Goal: Check status: Check status

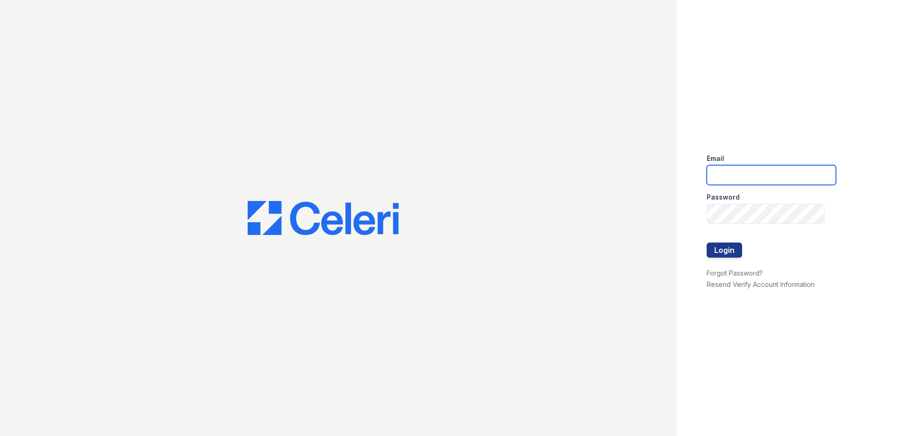
click at [740, 168] on input "email" at bounding box center [771, 175] width 129 height 20
type input "[EMAIL_ADDRESS][DOMAIN_NAME]"
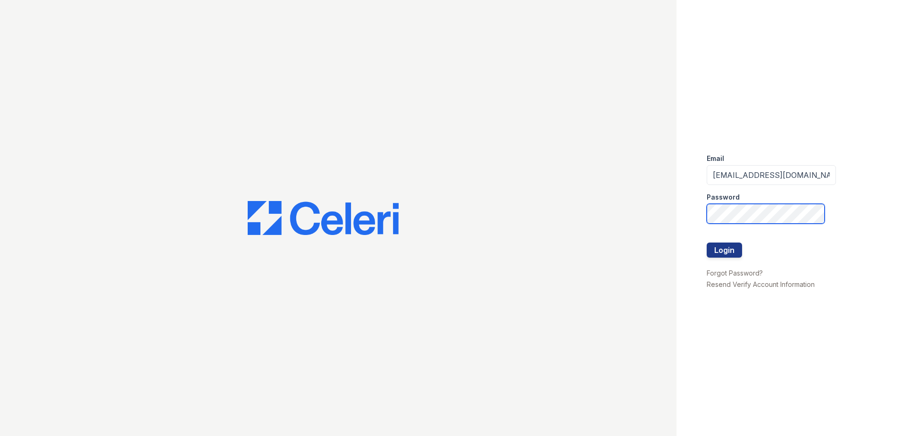
click at [707, 242] on button "Login" at bounding box center [724, 249] width 35 height 15
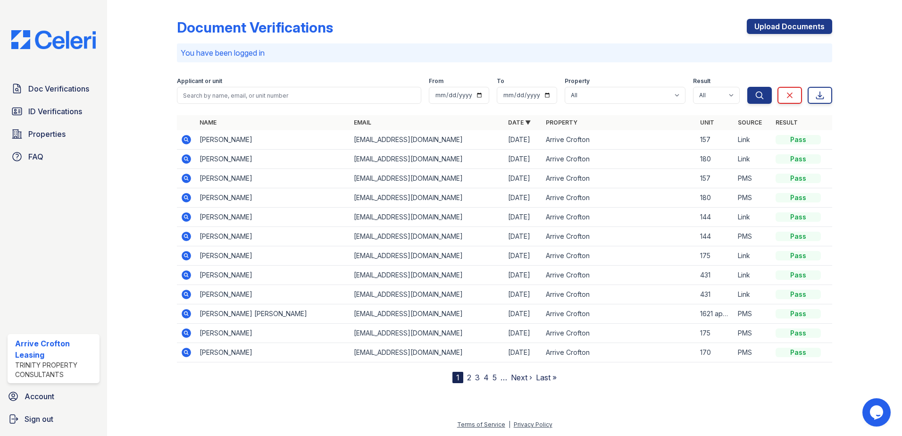
drag, startPoint x: 186, startPoint y: 159, endPoint x: 601, endPoint y: 197, distance: 416.8
click at [187, 159] on icon at bounding box center [185, 158] width 2 height 2
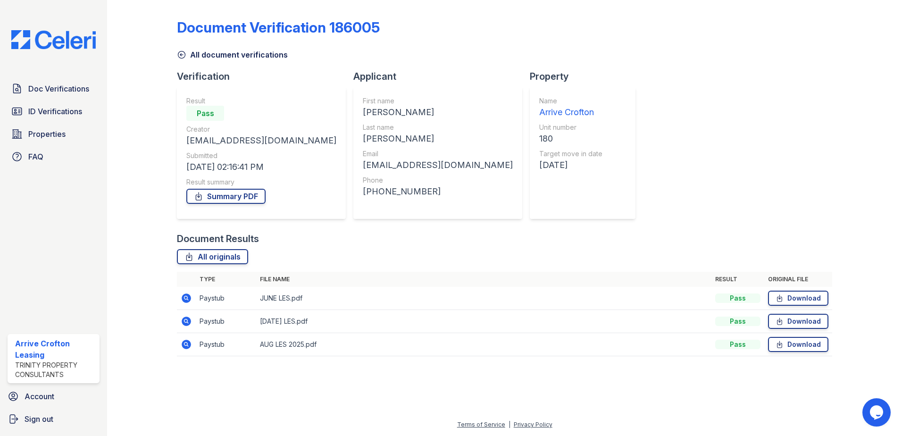
click at [182, 55] on icon at bounding box center [181, 54] width 9 height 9
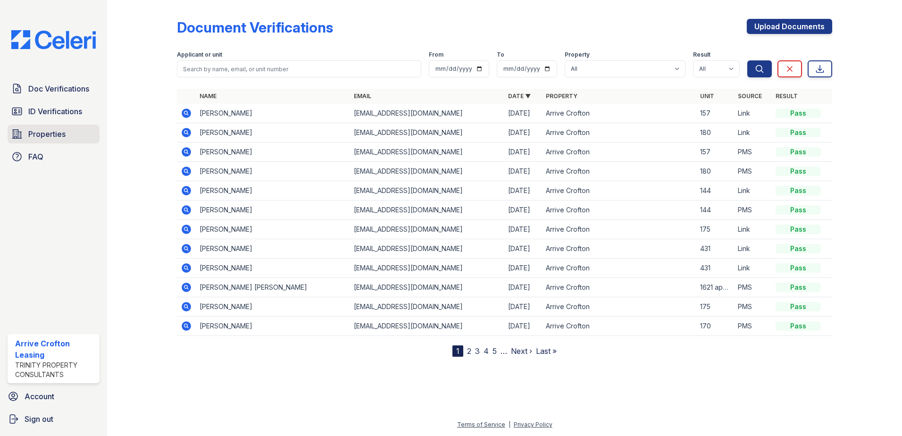
click at [48, 132] on span "Properties" at bounding box center [46, 133] width 37 height 11
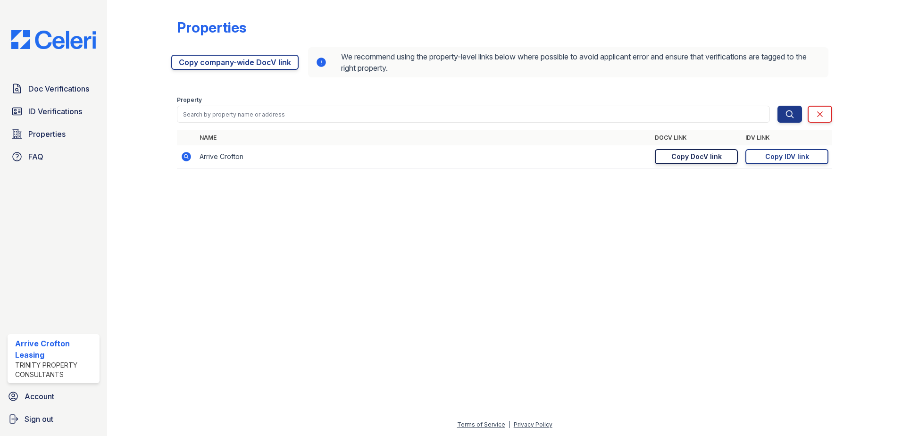
click at [693, 157] on div "Copy DocV link" at bounding box center [696, 156] width 50 height 9
